Goal: Book appointment/travel/reservation

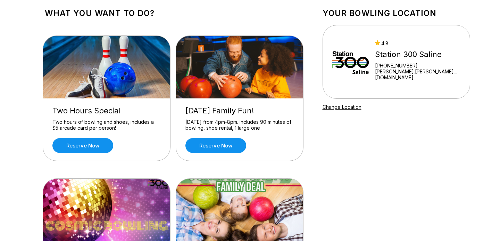
scroll to position [40, 0]
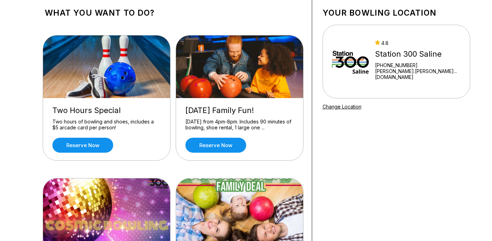
click at [227, 204] on img at bounding box center [240, 209] width 128 height 63
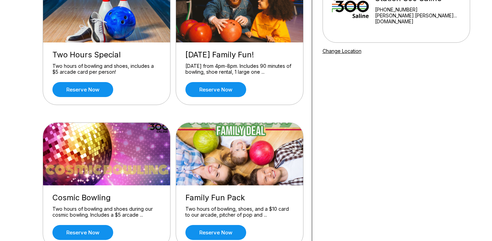
scroll to position [75, 0]
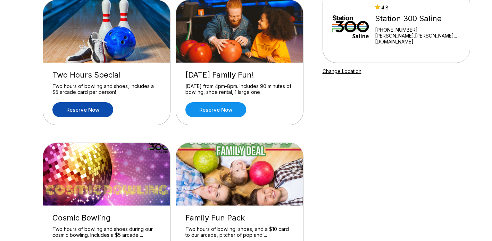
click at [95, 109] on link "Reserve now" at bounding box center [82, 109] width 61 height 15
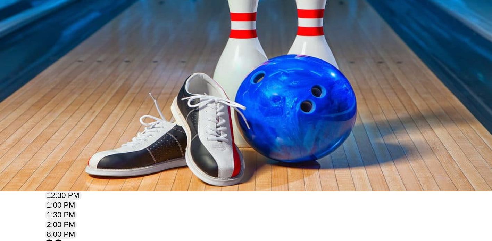
scroll to position [49, 0]
click at [69, 156] on div "20" at bounding box center [63, 151] width 9 height 9
click at [97, 49] on icon at bounding box center [99, 48] width 4 height 4
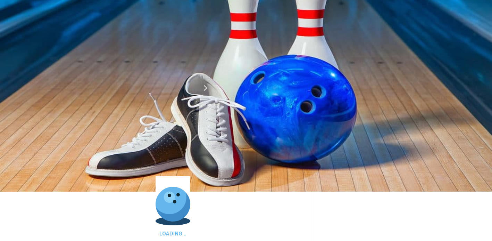
click at [106, 42] on icon at bounding box center [108, 40] width 4 height 4
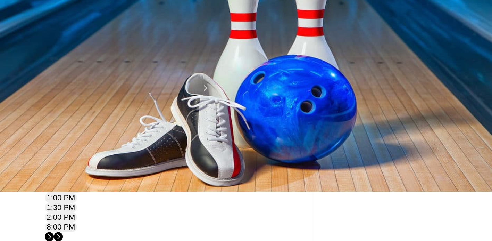
click at [106, 42] on icon at bounding box center [108, 40] width 4 height 4
type input "*"
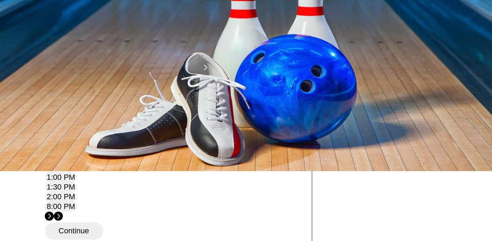
scroll to position [70, 0]
click at [194, 151] on div "1 2 3 4 5 6 7 8 9 10 11 12 13 14 15 16 17 18 19 20 21 22 23 24 25 26 27 28 29 3…" at bounding box center [170, 117] width 79 height 68
click at [152, 116] on div "10" at bounding box center [147, 111] width 9 height 9
click at [69, 127] on div "20" at bounding box center [63, 122] width 9 height 9
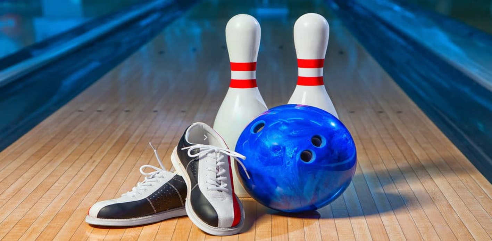
scroll to position [0, 0]
